Goal: Transaction & Acquisition: Purchase product/service

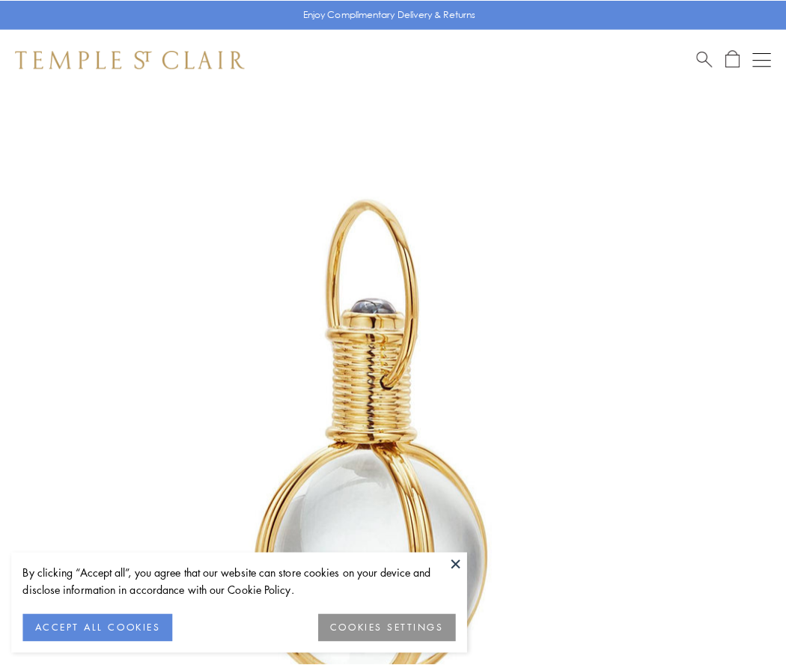
scroll to position [391, 0]
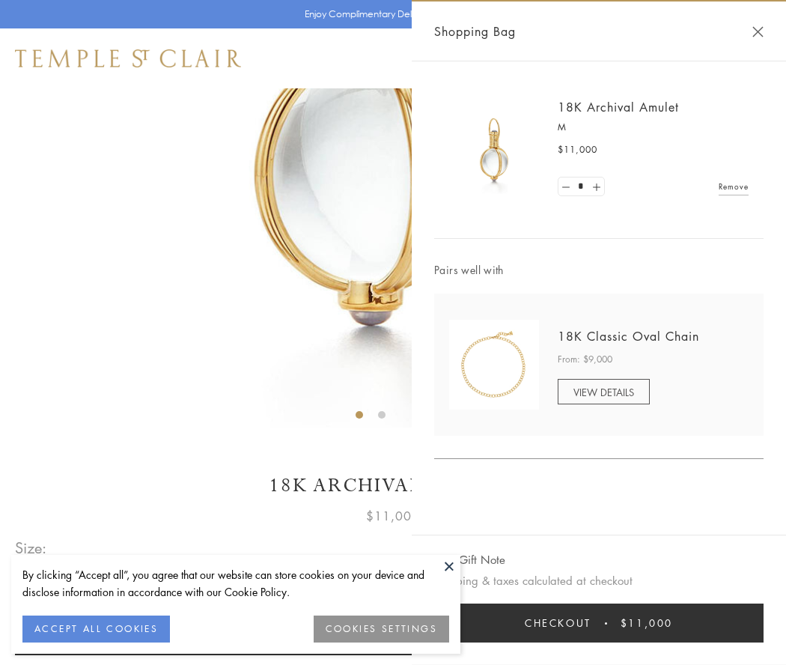
click at [599, 623] on button "Checkout $11,000" at bounding box center [598, 622] width 329 height 39
